Goal: Information Seeking & Learning: Check status

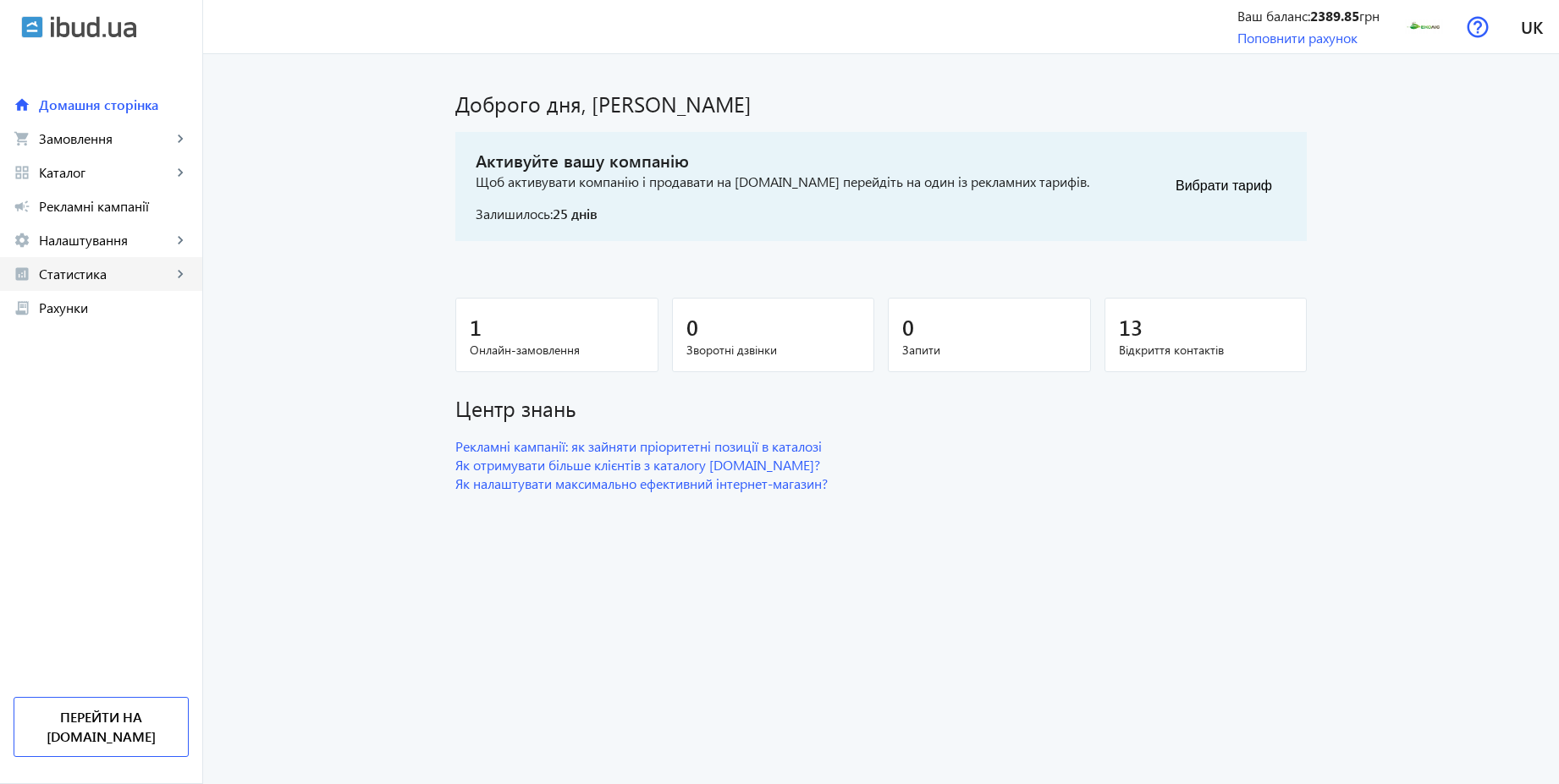
click at [107, 270] on span "Статистика" at bounding box center [106, 274] width 133 height 17
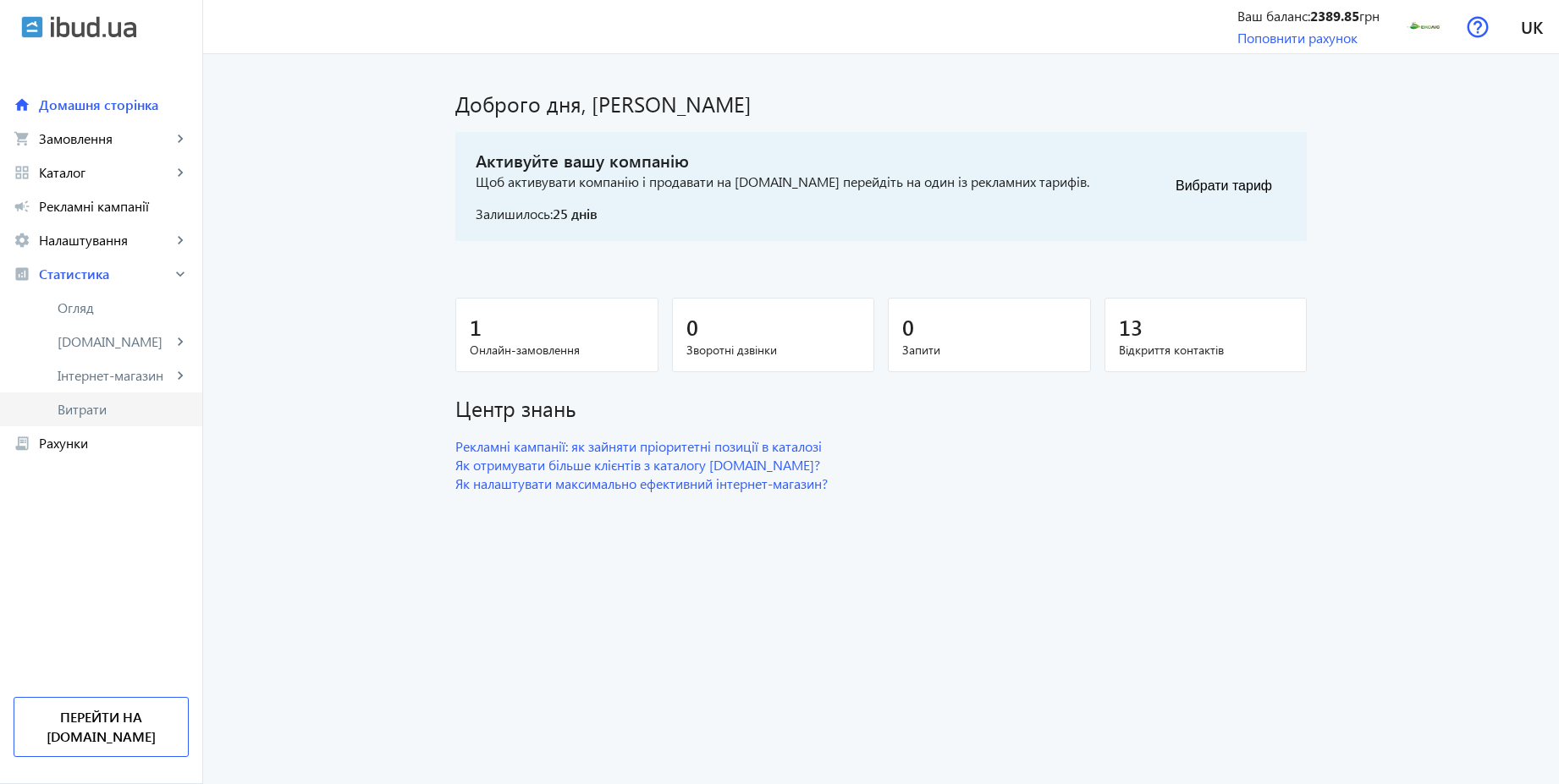
click at [105, 407] on span "Витрати" at bounding box center [123, 409] width 131 height 17
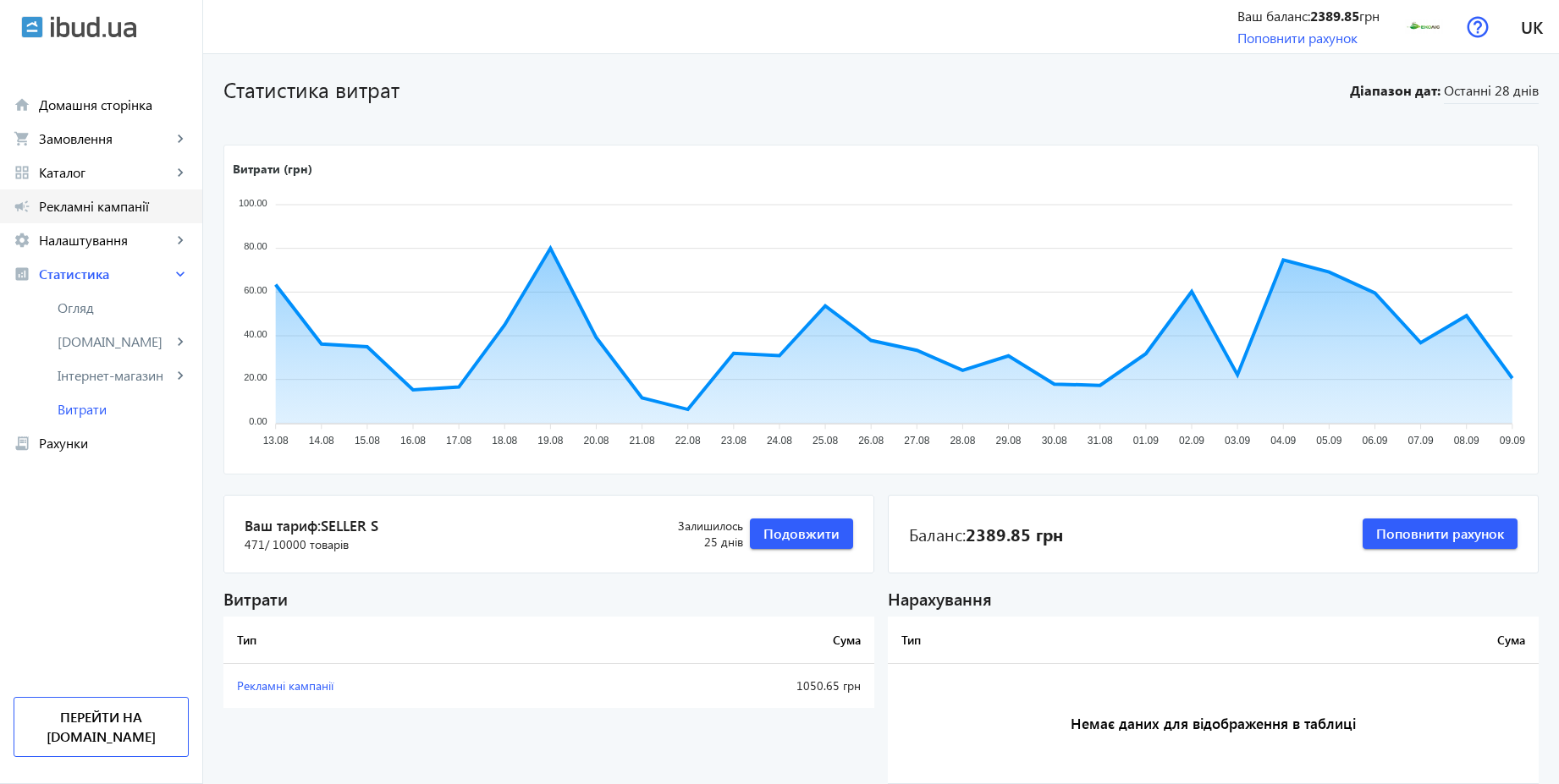
click at [115, 213] on span "Рекламні кампанії" at bounding box center [114, 206] width 150 height 17
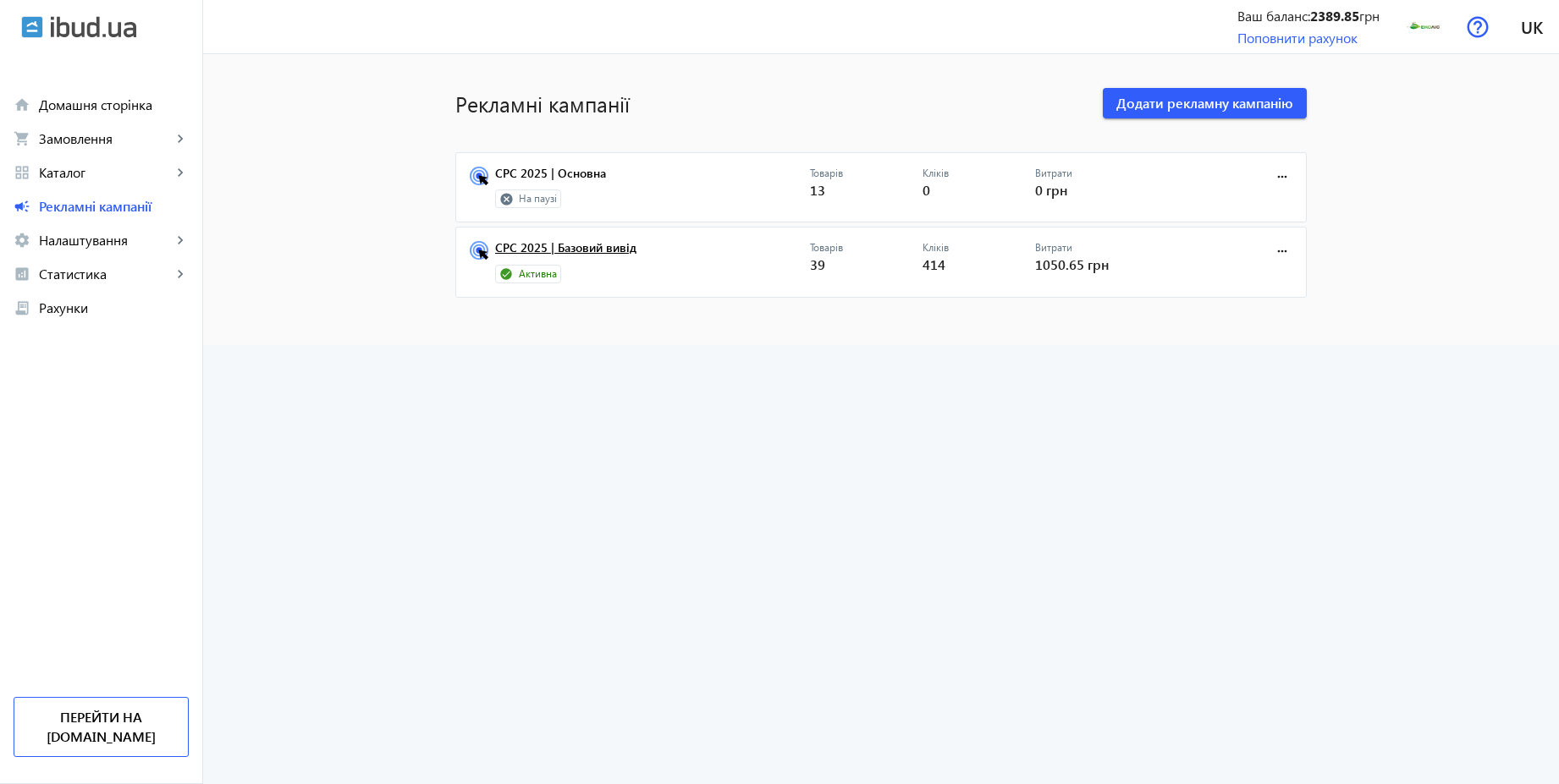
click at [599, 252] on link "CPC 2025 | Базовий вивід" at bounding box center [653, 253] width 315 height 24
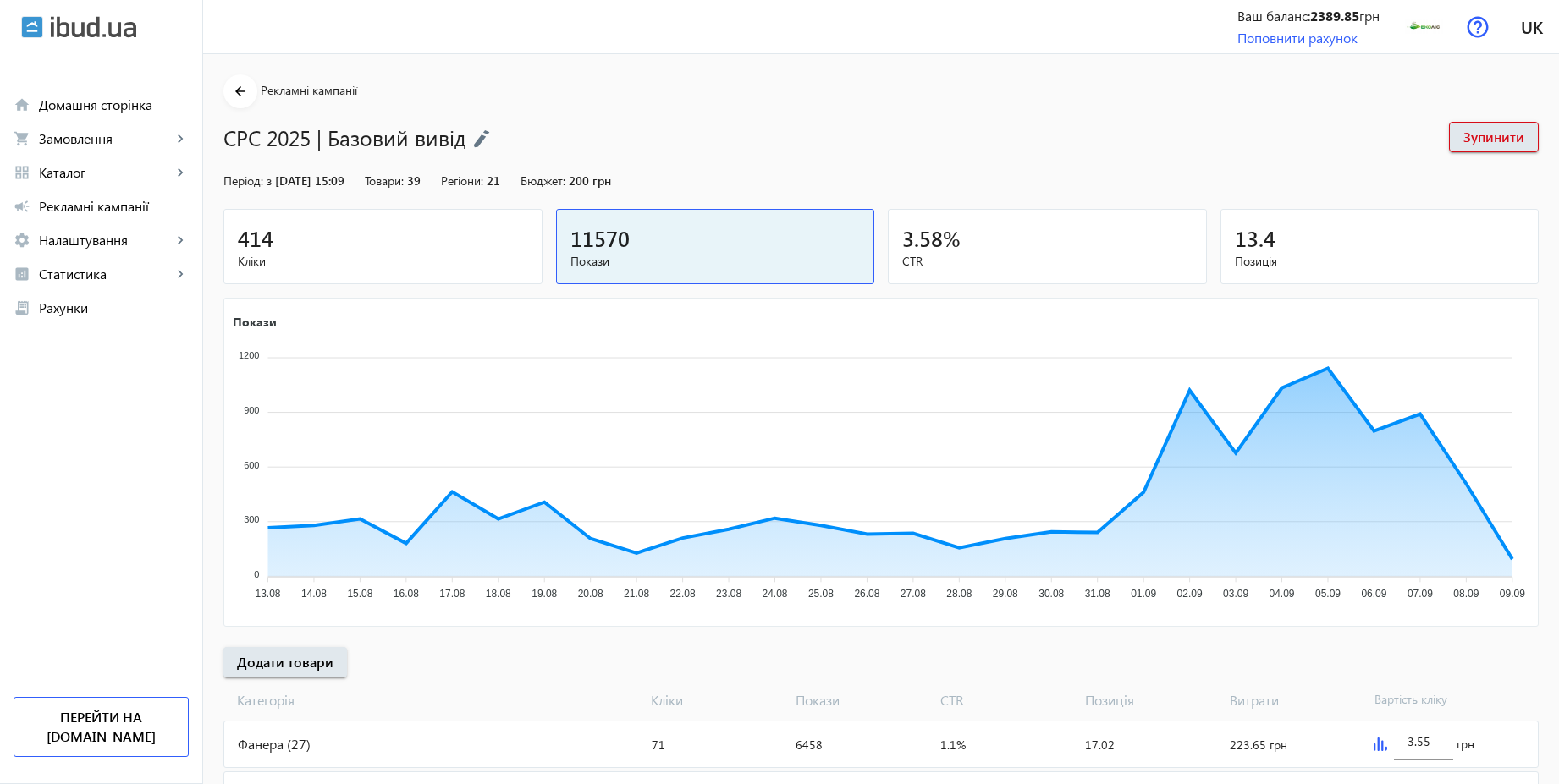
click at [270, 244] on div "414" at bounding box center [383, 238] width 291 height 30
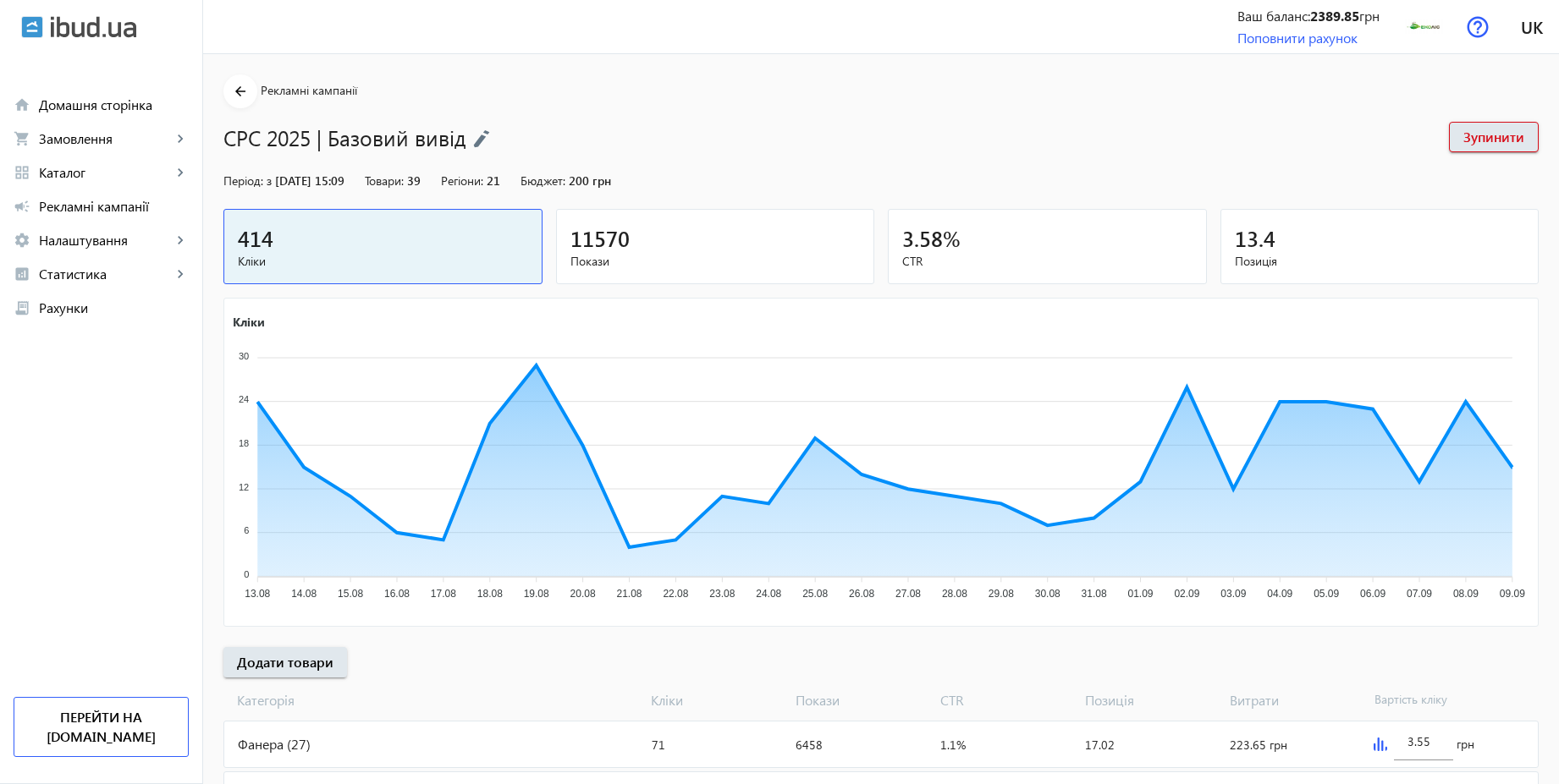
click at [685, 243] on div "11570" at bounding box center [716, 238] width 291 height 30
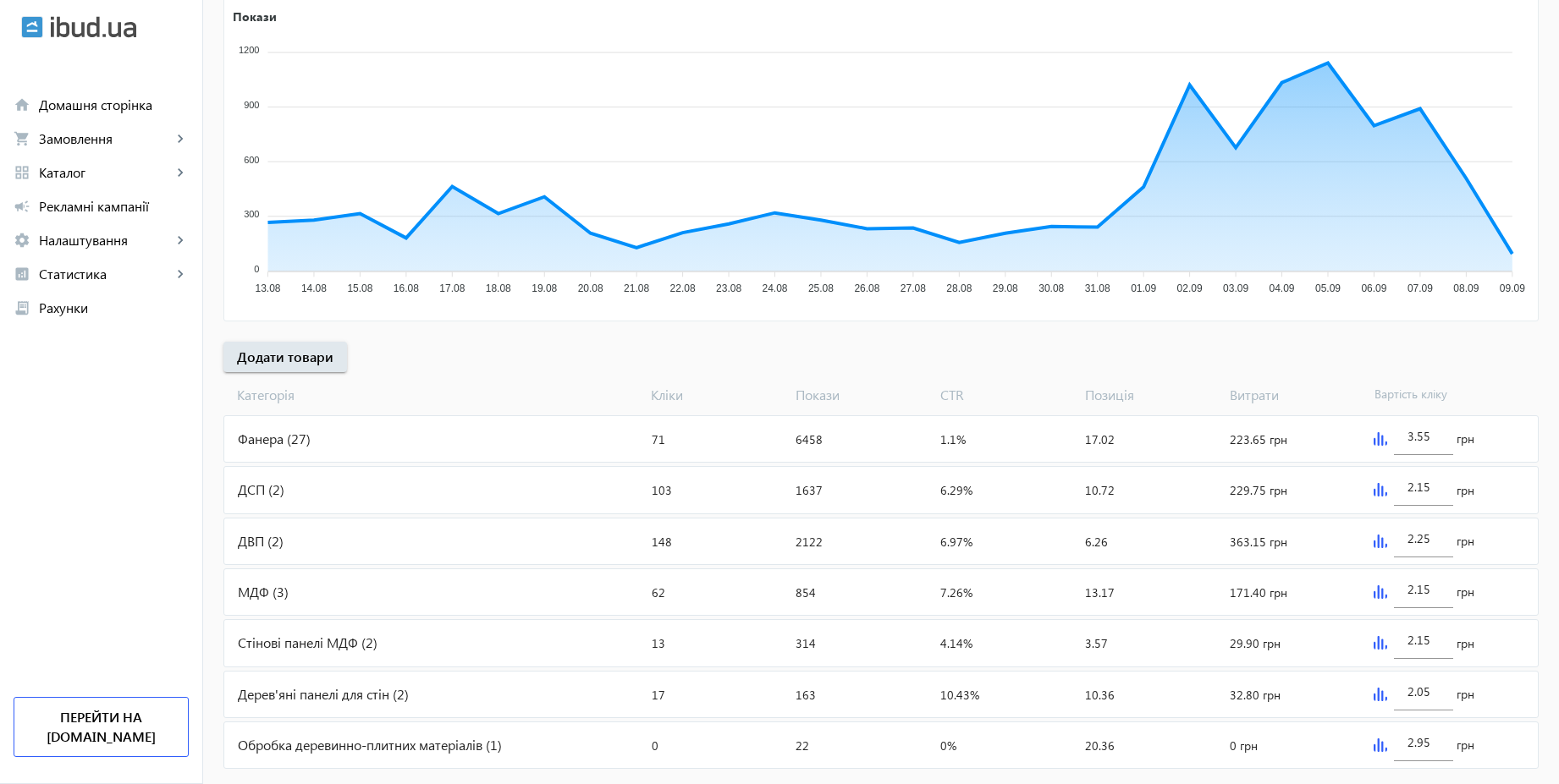
scroll to position [341, 0]
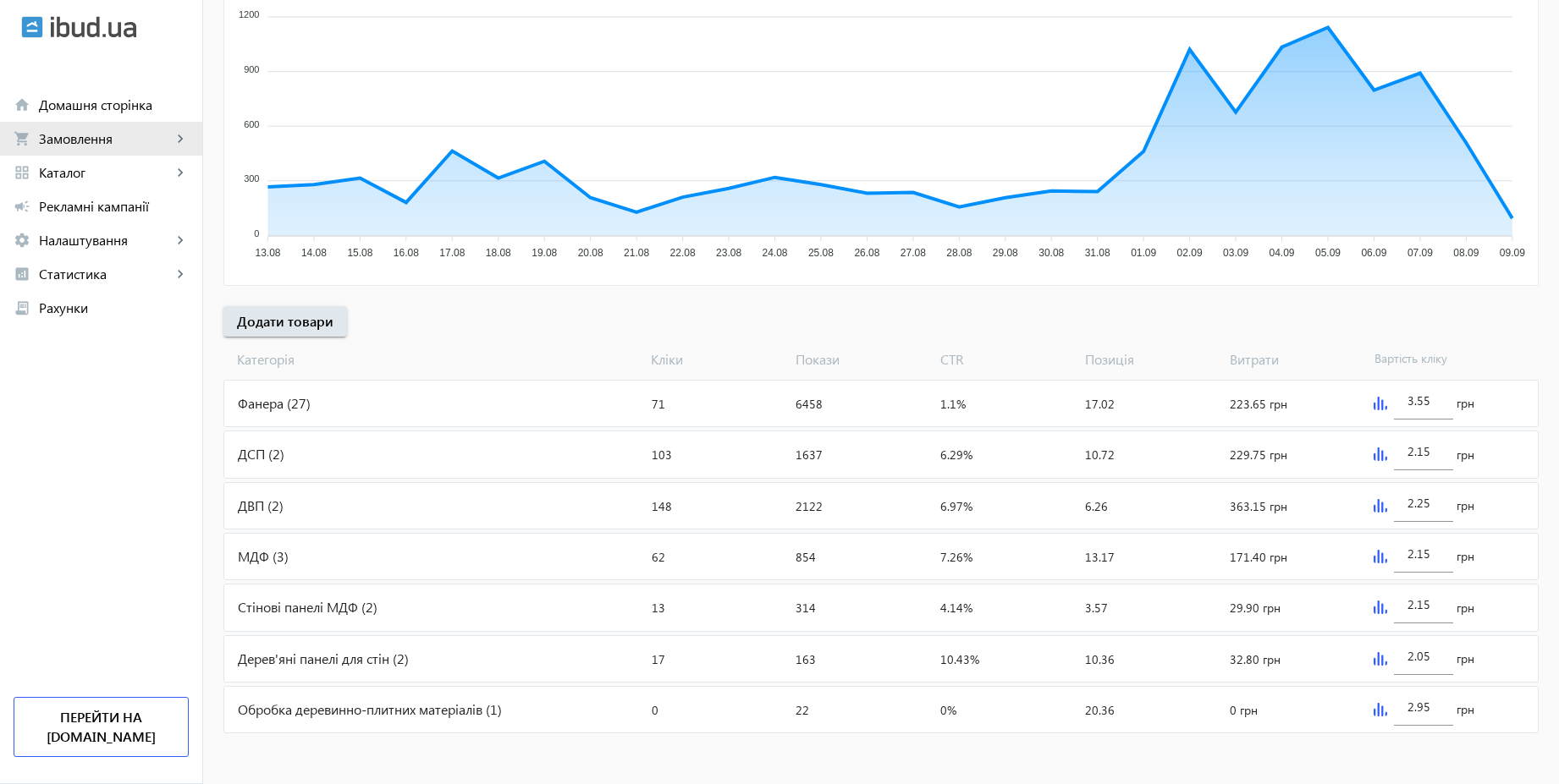
click at [89, 135] on span "Замовлення" at bounding box center [106, 139] width 133 height 17
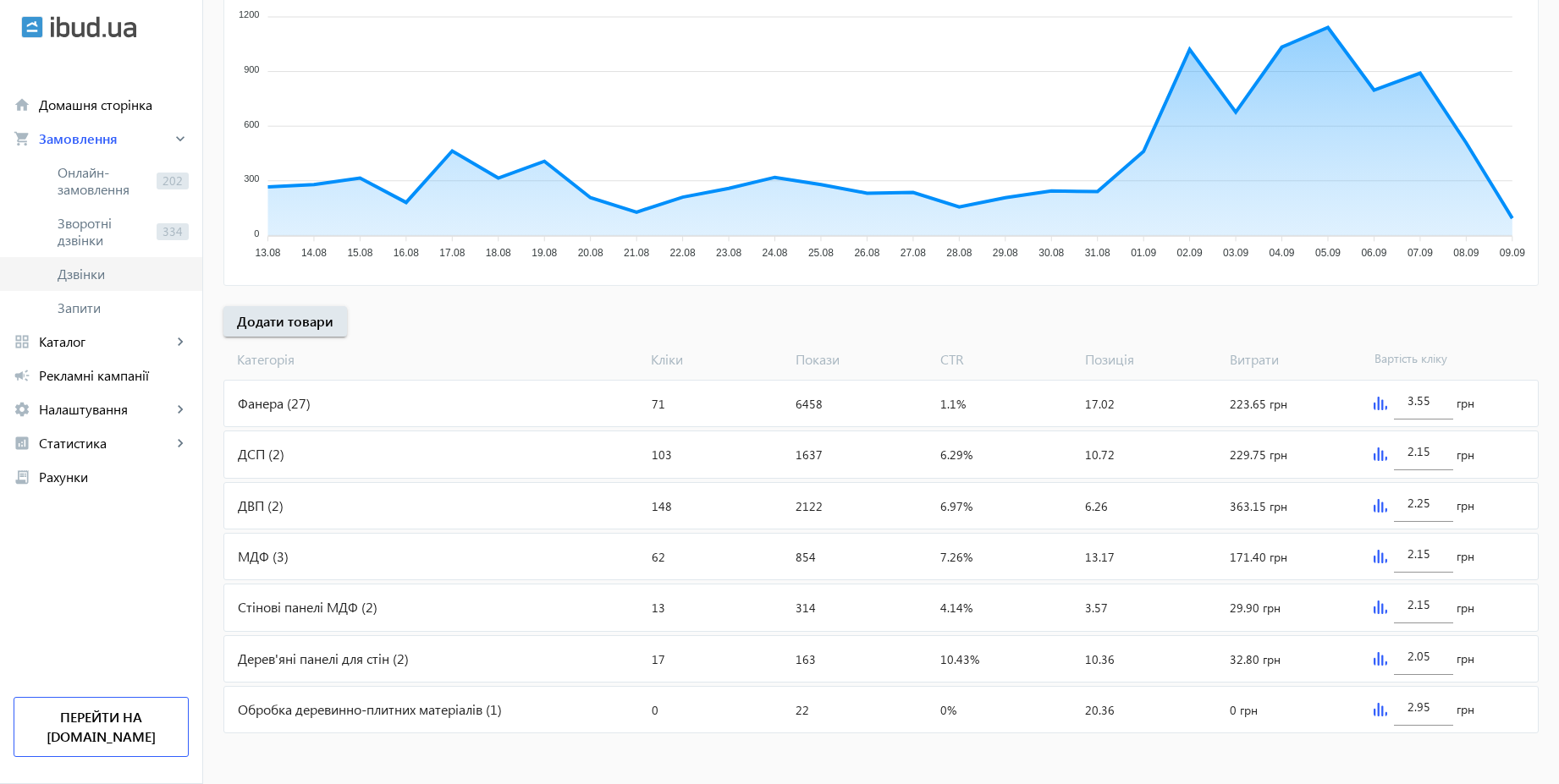
click at [97, 266] on span "Дзвінки" at bounding box center [123, 274] width 131 height 17
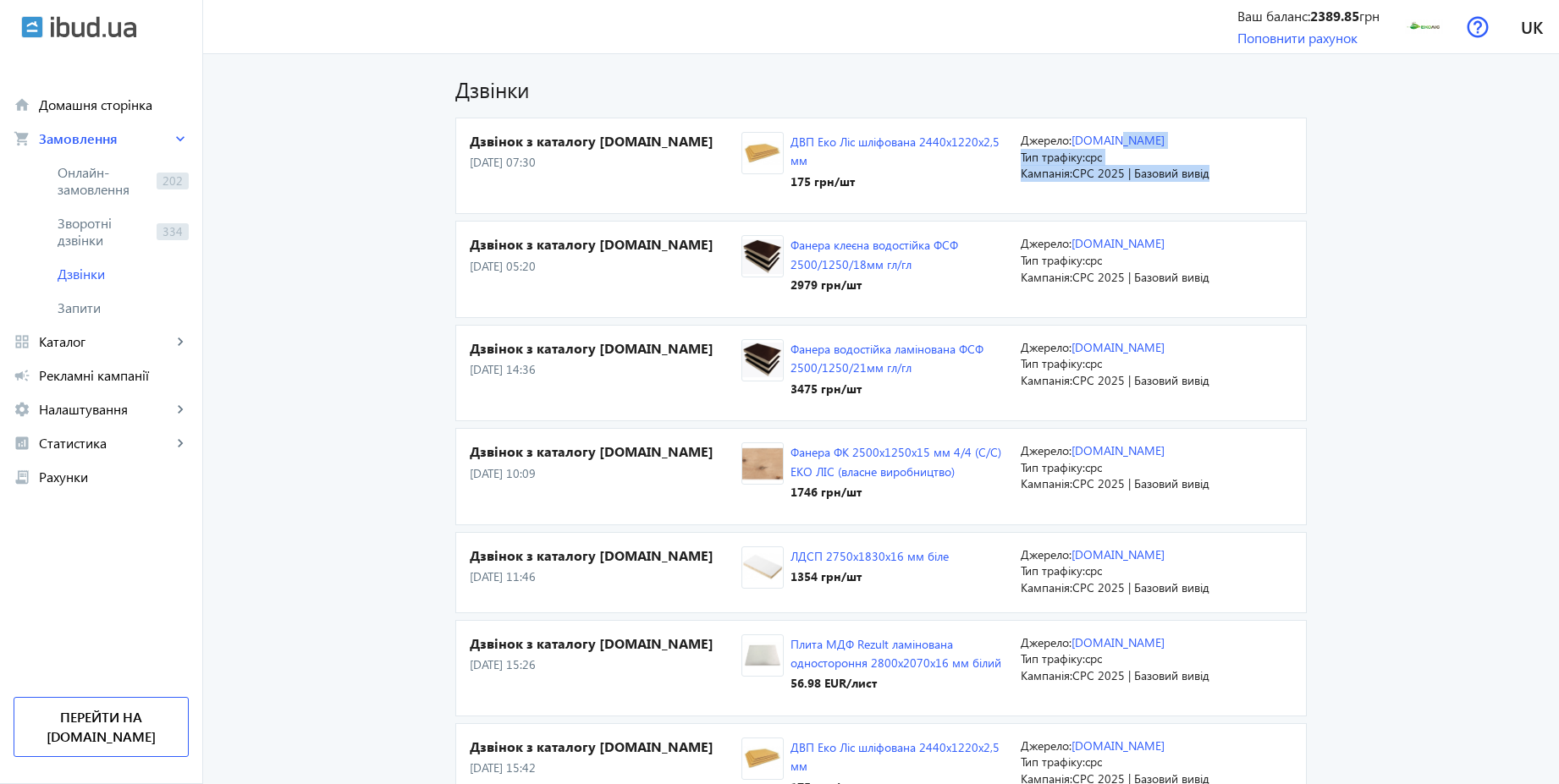
drag, startPoint x: 1568, startPoint y: 143, endPoint x: 1568, endPoint y: 193, distance: 50.0
click at [1431, 39] on img at bounding box center [1423, 26] width 38 height 38
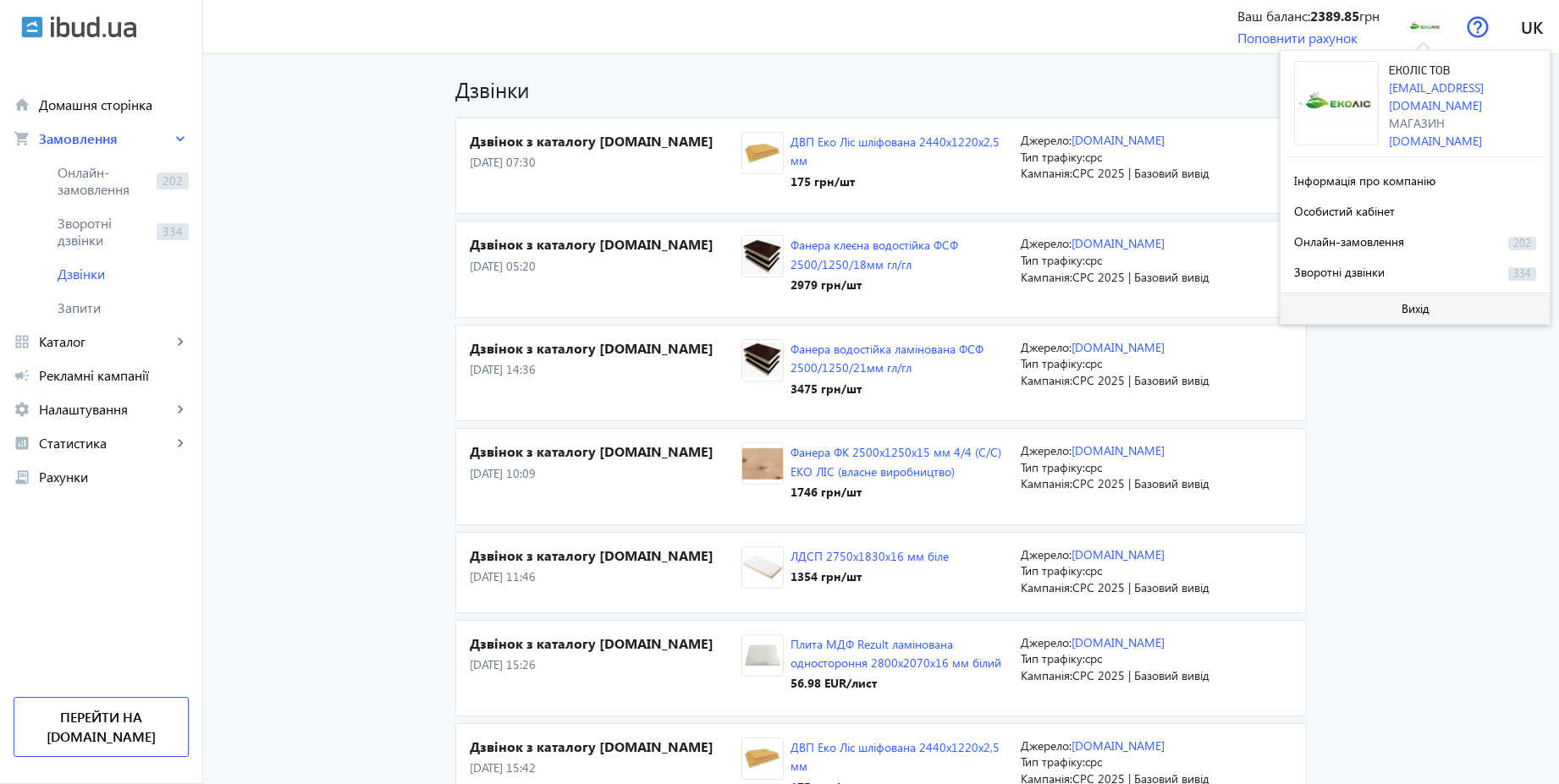
click at [1403, 303] on span "Вихід" at bounding box center [1416, 308] width 28 height 14
